Goal: Communication & Community: Answer question/provide support

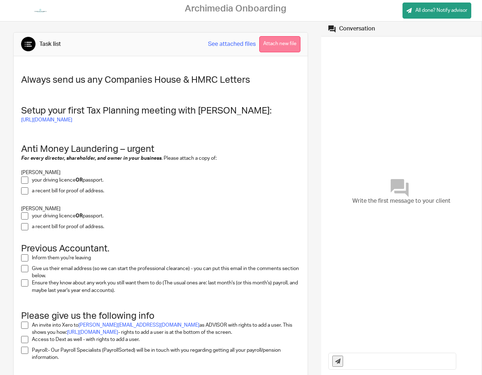
click at [281, 47] on button "Attach new file" at bounding box center [279, 44] width 41 height 16
click at [234, 44] on link "See attached files" at bounding box center [232, 44] width 48 height 8
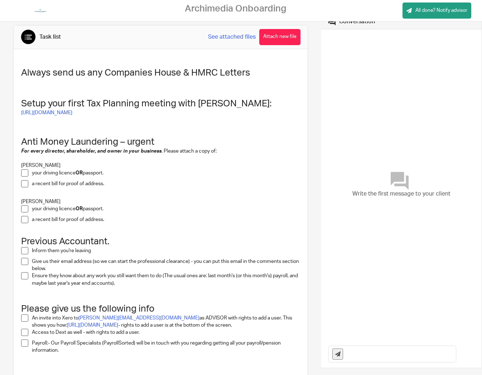
scroll to position [13, 0]
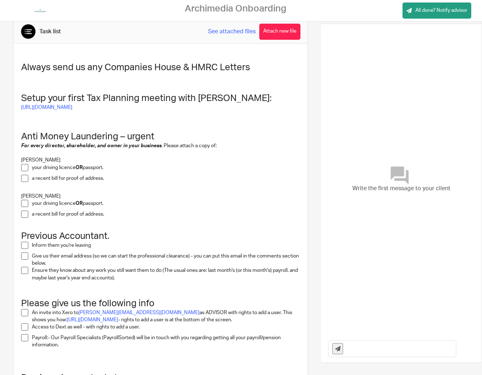
click at [230, 33] on link "See attached files" at bounding box center [232, 32] width 48 height 8
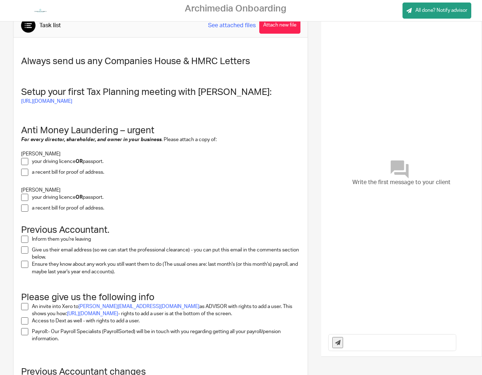
scroll to position [20, 0]
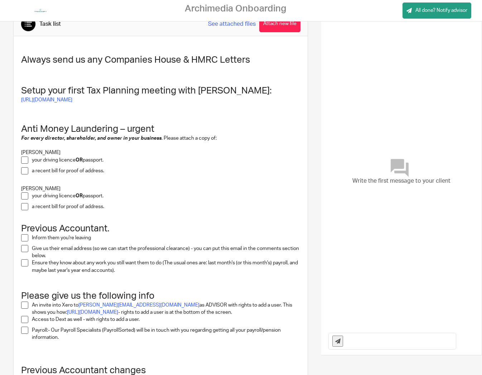
click at [225, 33] on div "Task list See attached files Attach new file" at bounding box center [161, 25] width 294 height 24
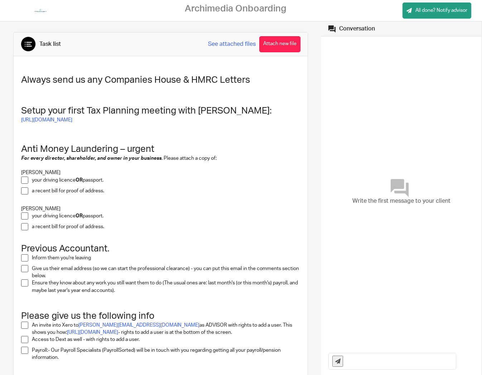
scroll to position [0, 0]
click at [24, 179] on span at bounding box center [24, 180] width 7 height 7
click at [25, 214] on span at bounding box center [24, 215] width 7 height 7
click at [279, 44] on button "Attach new file" at bounding box center [279, 44] width 41 height 16
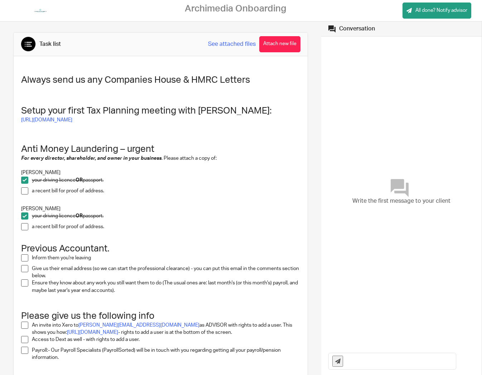
click at [25, 190] on span at bounding box center [24, 190] width 7 height 7
click at [25, 226] on span at bounding box center [24, 226] width 7 height 7
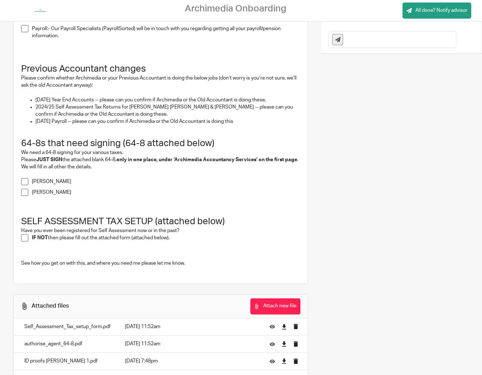
scroll to position [330, 0]
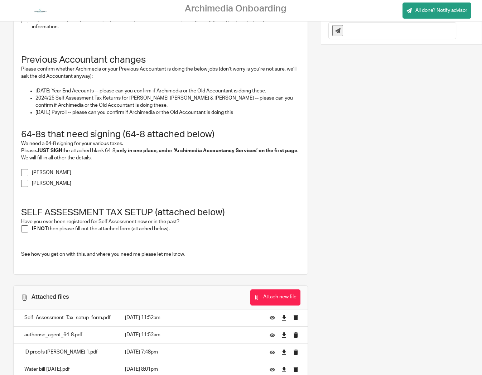
click at [24, 175] on span at bounding box center [24, 172] width 7 height 7
click at [25, 186] on span at bounding box center [24, 183] width 7 height 7
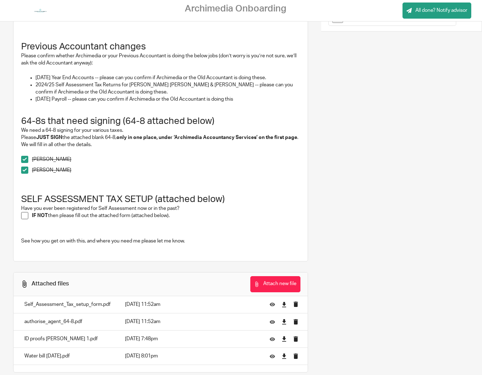
scroll to position [0, 0]
click at [277, 288] on button "Attach new file" at bounding box center [275, 284] width 50 height 16
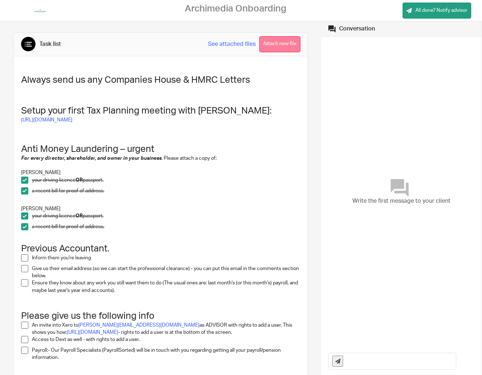
click at [282, 46] on button "Attach new file" at bounding box center [279, 44] width 41 height 16
click at [292, 43] on button "Attach new file" at bounding box center [279, 44] width 41 height 16
click at [281, 50] on button "Attach new file" at bounding box center [279, 44] width 41 height 16
click at [24, 255] on span at bounding box center [24, 257] width 7 height 7
click at [342, 45] on div "Write the first message to your client" at bounding box center [401, 192] width 146 height 304
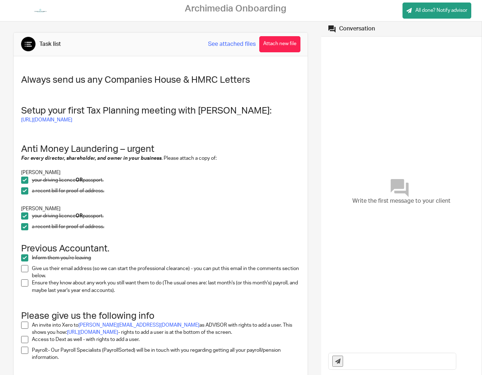
click at [363, 68] on div "Write the first message to your client" at bounding box center [401, 192] width 146 height 304
click at [354, 361] on input "text" at bounding box center [401, 361] width 109 height 16
paste input "[PERSON_NAME] <[PERSON_NAME][EMAIL_ADDRESS][PERSON_NAME][DOMAIN_NAME]>"
type input "[PERSON_NAME] <[PERSON_NAME][EMAIL_ADDRESS][PERSON_NAME][DOMAIN_NAME]>"
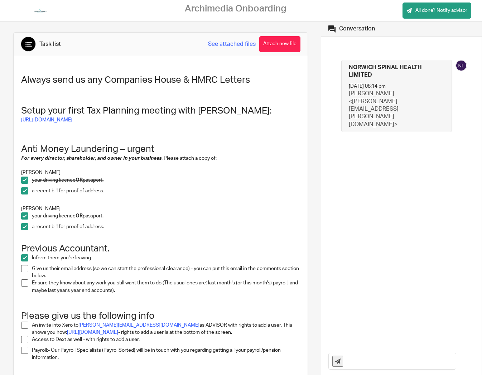
click at [380, 77] on h4 "NORWICH SPINAL HEALTH LIMITED" at bounding box center [393, 71] width 88 height 15
click at [359, 361] on input "text" at bounding box center [401, 361] width 109 height 16
drag, startPoint x: 373, startPoint y: 363, endPoint x: 379, endPoint y: 362, distance: 5.6
click at [373, 363] on input "The above is our contact at Wellers" at bounding box center [401, 361] width 109 height 16
type input "The above was our contact at Wellers"
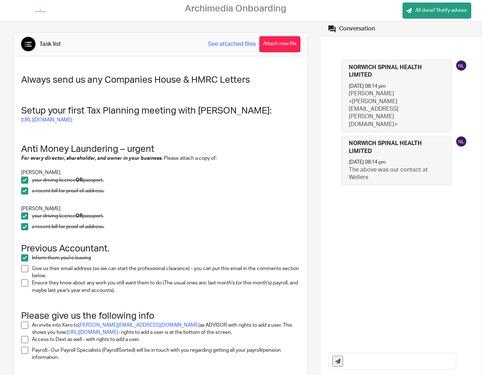
click at [25, 266] on span at bounding box center [24, 268] width 7 height 7
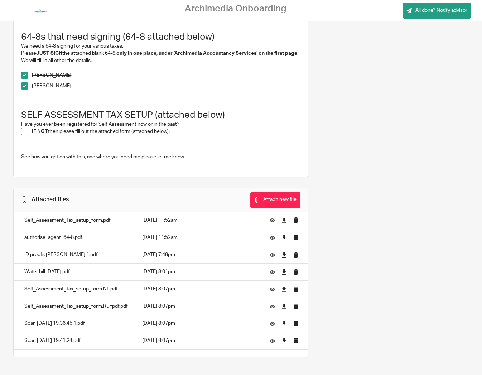
scroll to position [428, 0]
